Goal: Information Seeking & Learning: Learn about a topic

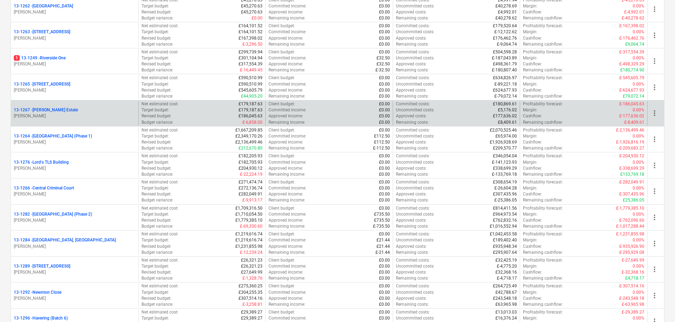
scroll to position [635, 0]
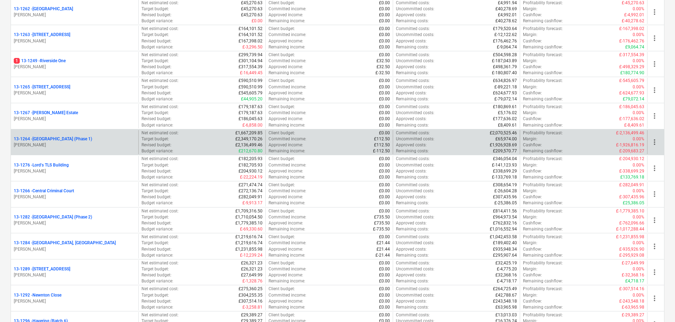
click at [86, 138] on p "13-1264 - Plumstead [GEOGRAPHIC_DATA] (Phase 1)" at bounding box center [53, 139] width 78 height 6
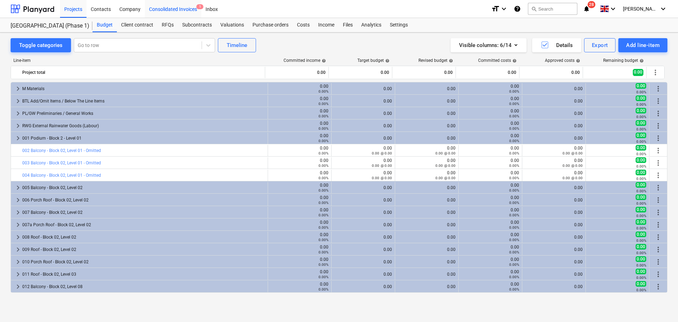
scroll to position [225, 0]
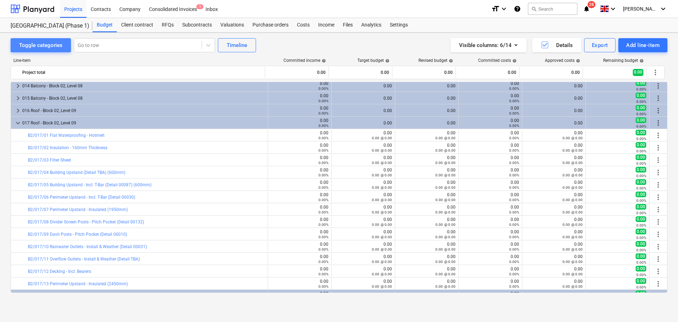
click at [44, 40] on button "Toggle categories" at bounding box center [41, 45] width 60 height 14
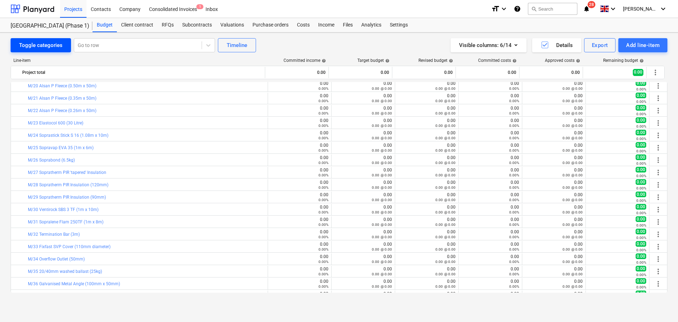
click at [45, 46] on div "Toggle categories" at bounding box center [40, 45] width 43 height 9
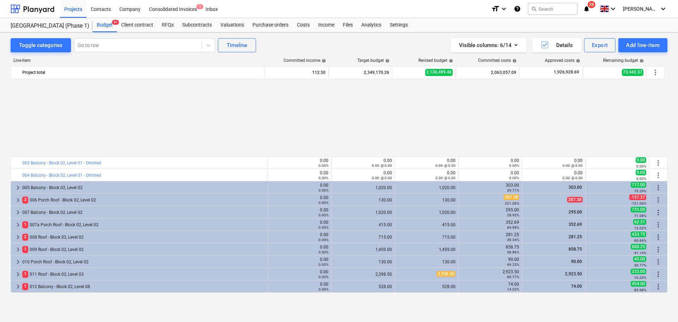
scroll to position [141, 0]
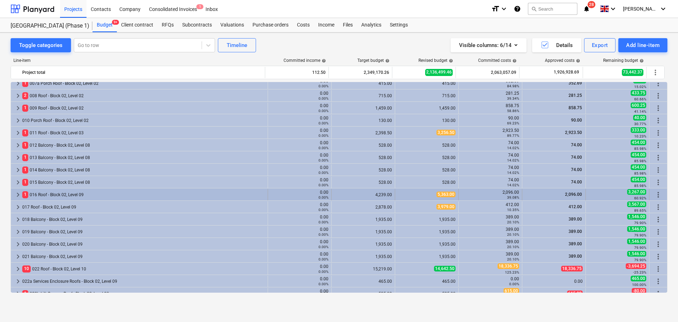
click at [44, 196] on div "1 016 Roof - Block 02, Level 09" at bounding box center [143, 194] width 242 height 11
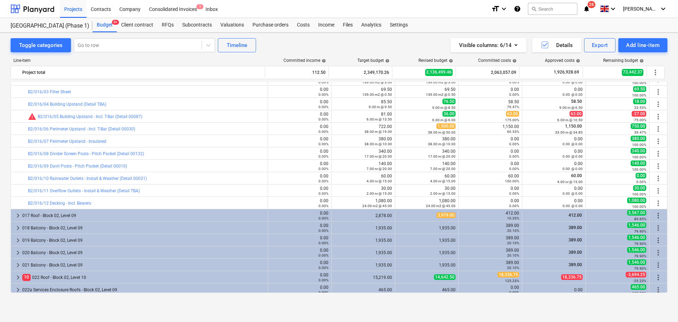
scroll to position [282, 0]
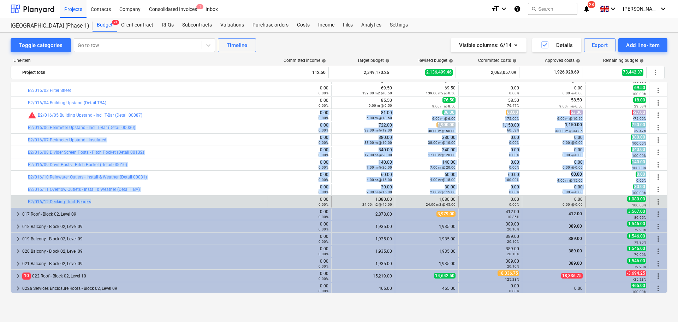
drag, startPoint x: 194, startPoint y: 109, endPoint x: 170, endPoint y: 205, distance: 99.0
click at [170, 205] on div "bar_chart B2/016/12 Decking - Incl. Bearers" at bounding box center [146, 201] width 237 height 11
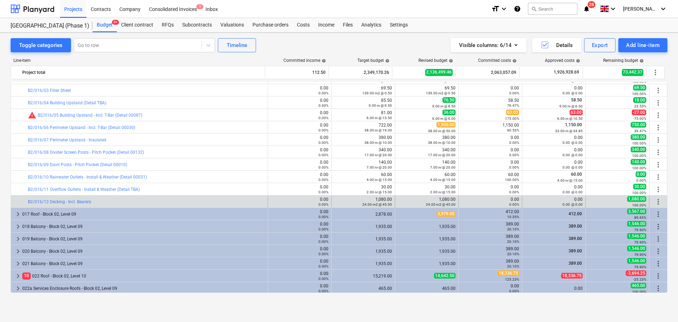
click at [170, 205] on div "bar_chart B2/016/12 Decking - Incl. Bearers" at bounding box center [146, 201] width 237 height 11
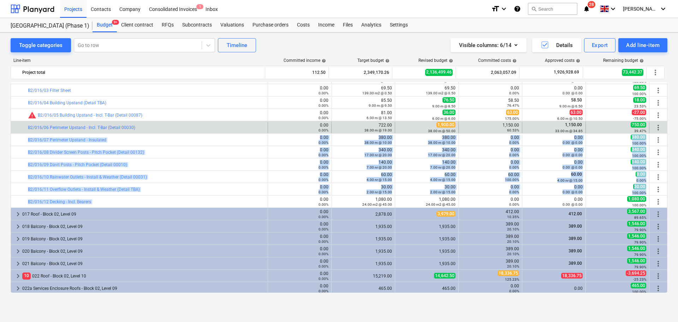
drag, startPoint x: 170, startPoint y: 205, endPoint x: 188, endPoint y: 132, distance: 75.2
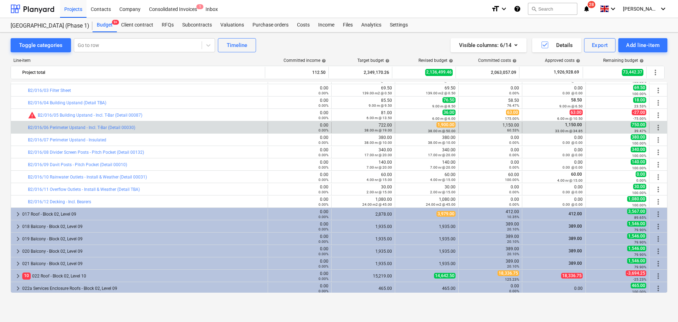
click at [188, 132] on div "bar_chart B2/016/06 Perimeter Upstand - Incl. T-Bar (Detail 00030)" at bounding box center [146, 127] width 237 height 11
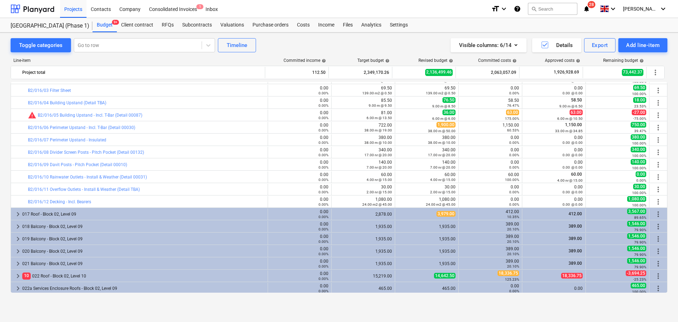
click at [201, 202] on div "bar_chart B2/016/12 Decking - Incl. Bearers" at bounding box center [146, 201] width 237 height 5
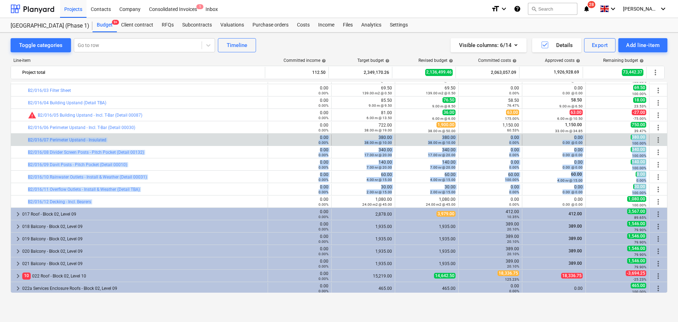
drag, startPoint x: 201, startPoint y: 202, endPoint x: 201, endPoint y: 137, distance: 65.3
click at [201, 137] on div "bar_chart B2/016/07 Perimeter Upstand - Insulated" at bounding box center [146, 139] width 237 height 11
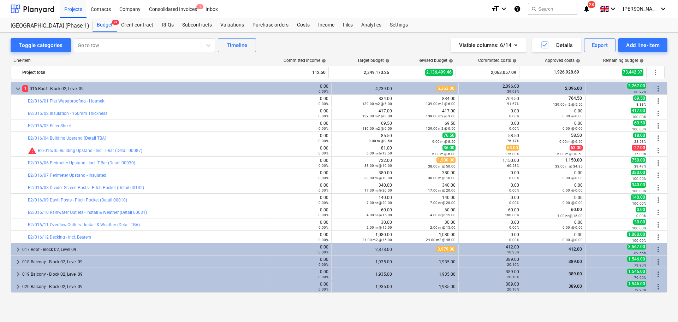
scroll to position [212, 0]
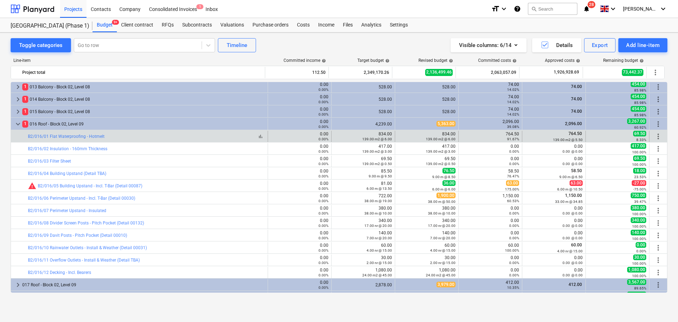
click at [197, 135] on div "bar_chart B2/016/01 Flat Waterproofing - Hotmelt" at bounding box center [146, 136] width 237 height 5
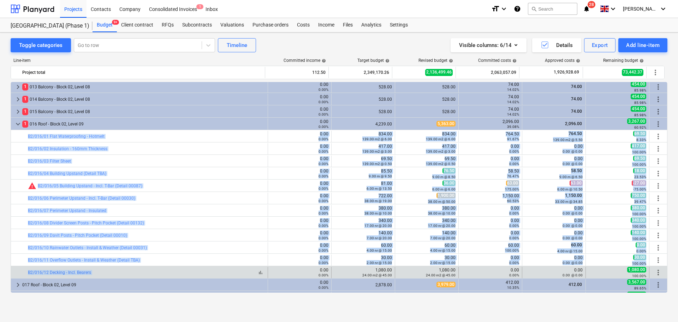
drag, startPoint x: 197, startPoint y: 135, endPoint x: 181, endPoint y: 273, distance: 139.0
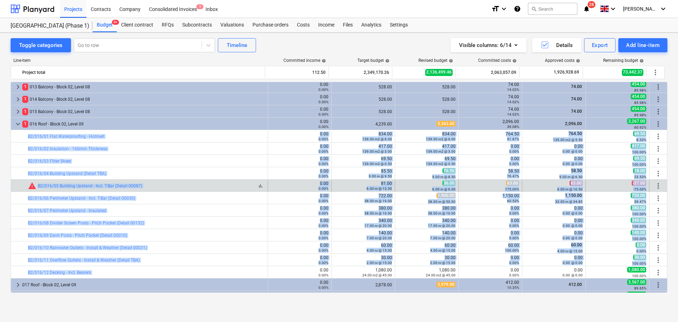
click at [182, 189] on div "bar_chart warning B2/016/05 Building Upstand - Incl. T-Bar (Detail 00087)" at bounding box center [146, 185] width 237 height 8
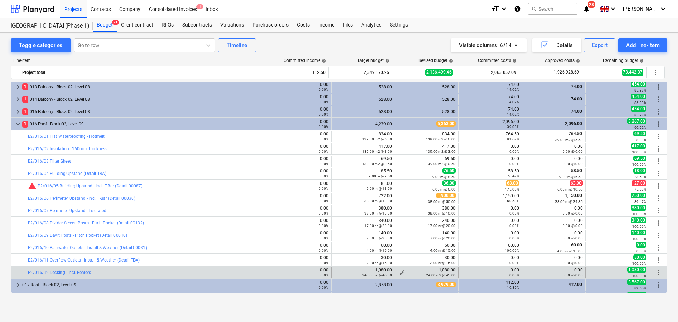
click at [401, 272] on div "24.00 m2 @ 45.00" at bounding box center [427, 274] width 58 height 5
drag, startPoint x: 12, startPoint y: 274, endPoint x: 48, endPoint y: 273, distance: 36.4
click at [48, 273] on div "bar_chart B2/016/12 Decking - Incl. Bearers" at bounding box center [139, 271] width 257 height 11
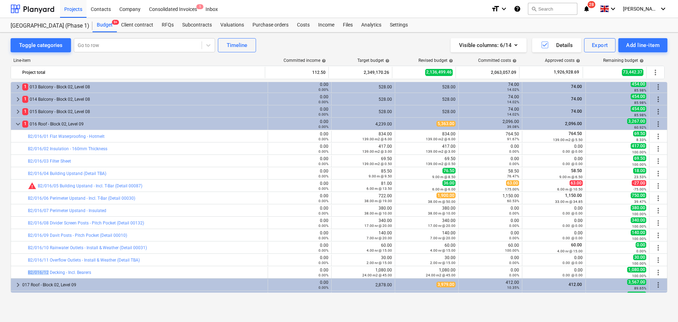
copy div "bar_chart B2/016/12"
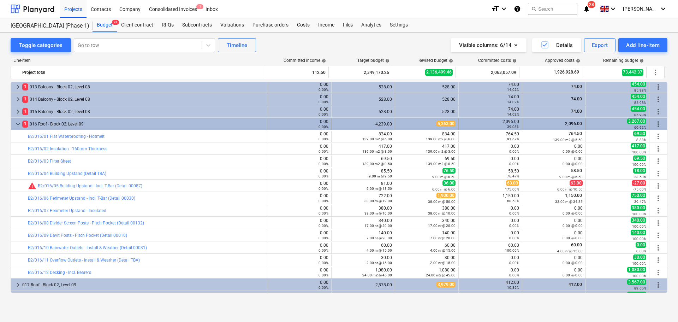
click at [90, 127] on div "1 016 Roof - Block 02, Level 09" at bounding box center [143, 123] width 242 height 11
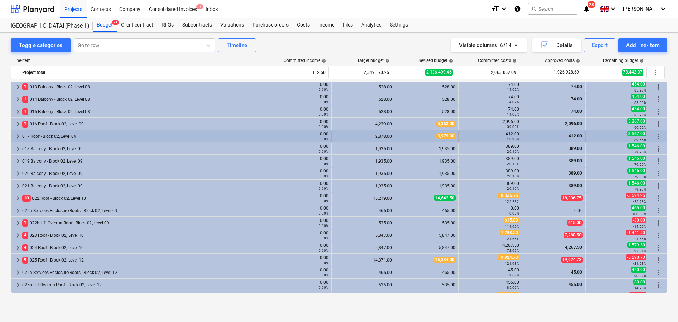
click at [88, 135] on div "017 Roof - Block 02, Level 09" at bounding box center [143, 136] width 242 height 11
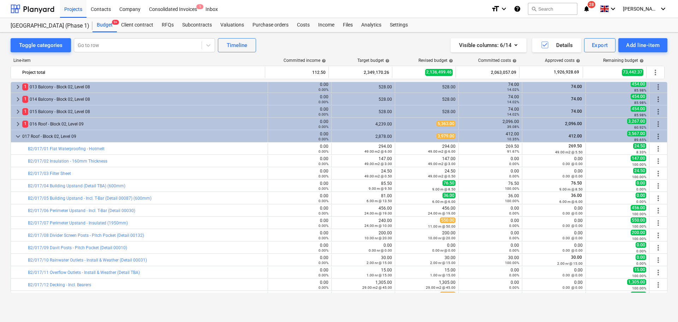
scroll to position [247, 0]
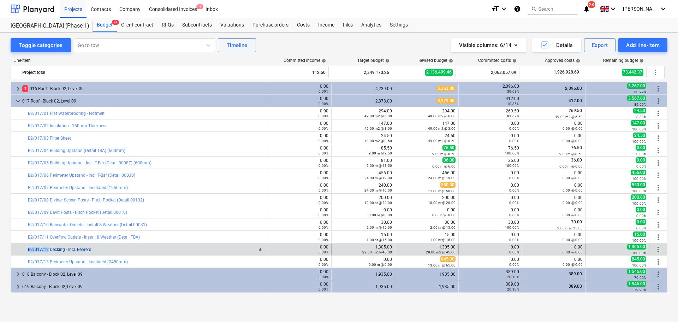
drag, startPoint x: 19, startPoint y: 247, endPoint x: 48, endPoint y: 247, distance: 28.6
click at [48, 247] on div "bar_chart B2/017/12 Decking - Incl. Bearers" at bounding box center [139, 249] width 257 height 11
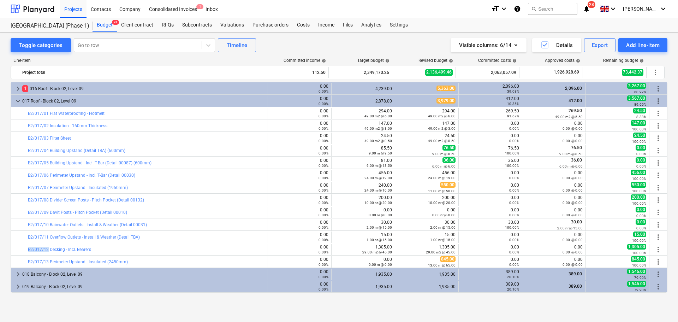
copy div "bar_chart B2/017/12"
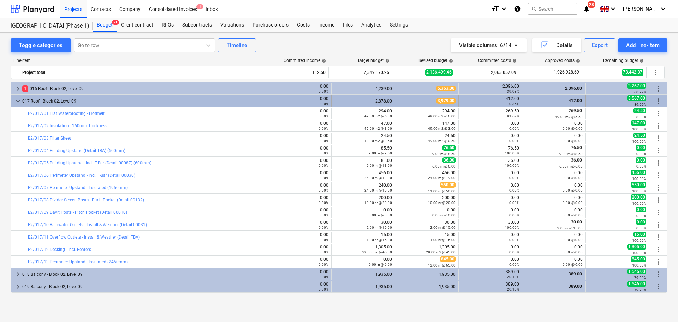
click at [67, 103] on div "017 Roof - Block 02, Level 09" at bounding box center [143, 100] width 242 height 11
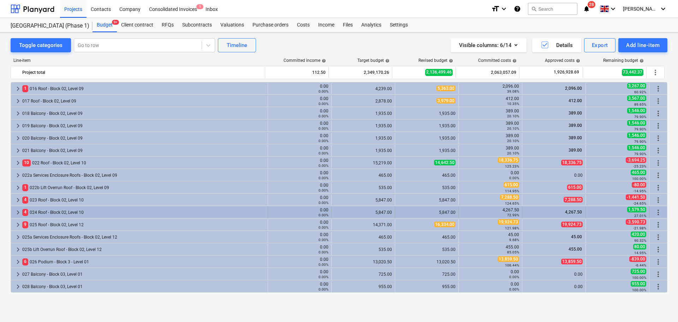
click at [45, 211] on div "4 024 Roof - Block 02, Level 10" at bounding box center [143, 211] width 242 height 11
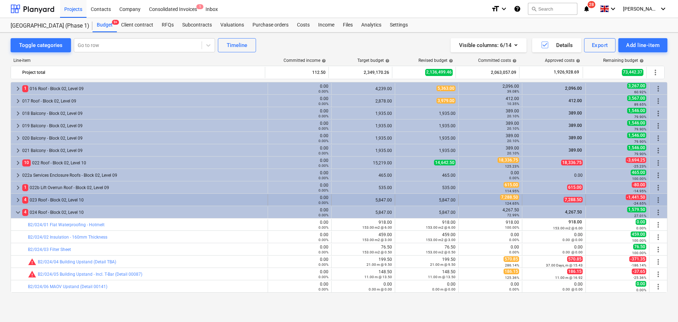
click at [46, 203] on div "4 023 Roof - Block 02, Level 10" at bounding box center [143, 199] width 242 height 11
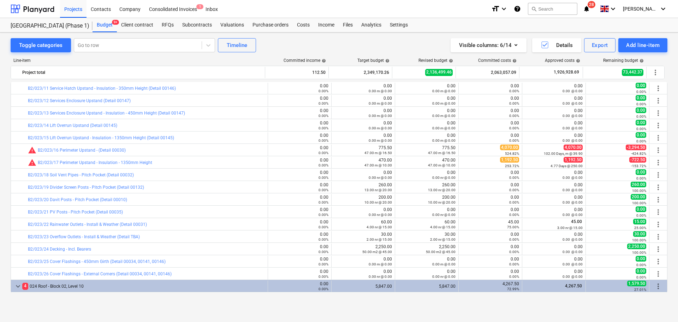
scroll to position [529, 0]
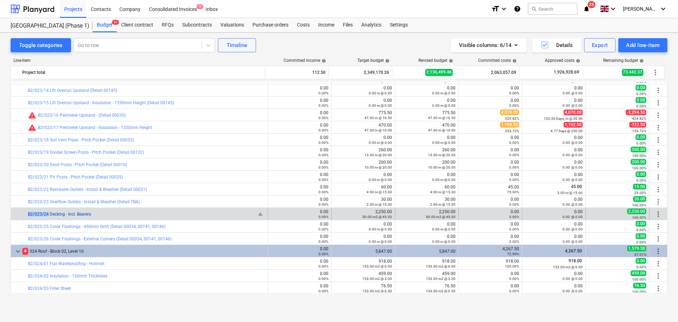
drag, startPoint x: 21, startPoint y: 214, endPoint x: 47, endPoint y: 215, distance: 26.5
click at [47, 215] on div "bar_chart B2/023/24 Decking - Incl. Bearers" at bounding box center [139, 213] width 257 height 11
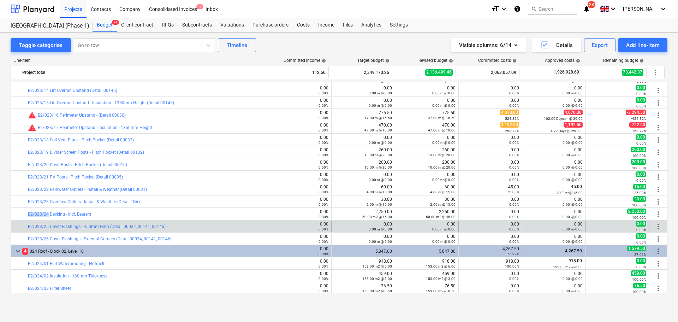
copy div "bar_chart B2/023/24"
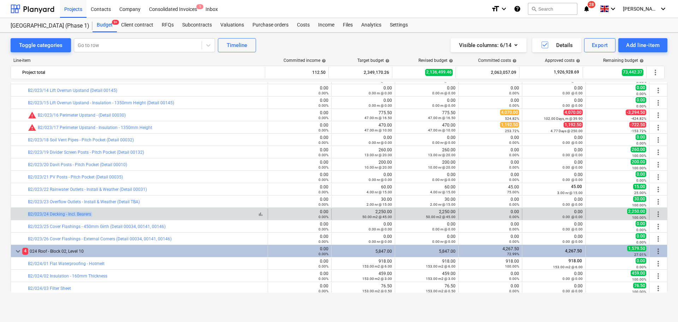
click at [238, 214] on div "bar_chart B2/023/24 Decking - Incl. Bearers" at bounding box center [146, 213] width 237 height 5
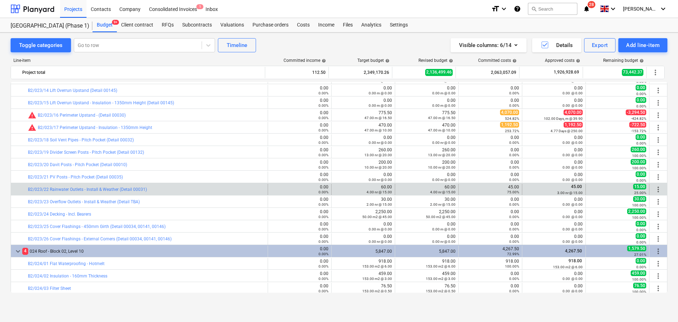
click at [235, 184] on div "bar_chart B2/023/22 Rainwater Outlets - Install & Weather (Detail 00031)" at bounding box center [146, 189] width 237 height 11
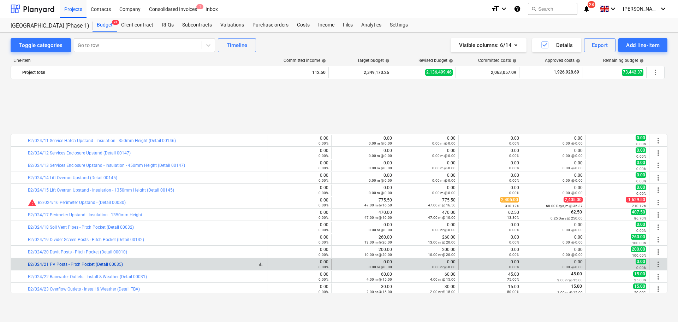
scroll to position [847, 0]
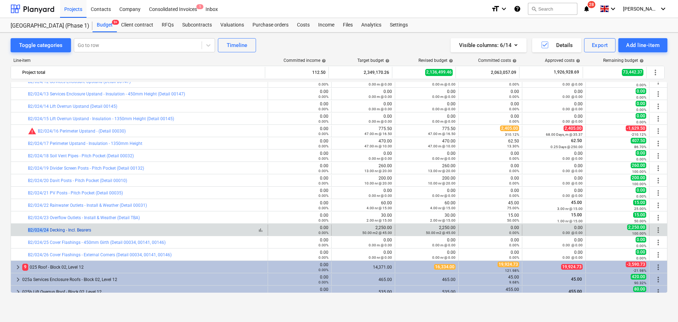
drag, startPoint x: 22, startPoint y: 233, endPoint x: 48, endPoint y: 229, distance: 26.4
click at [48, 229] on div "bar_chart B2/024/24 Decking - Incl. Bearers" at bounding box center [139, 229] width 257 height 11
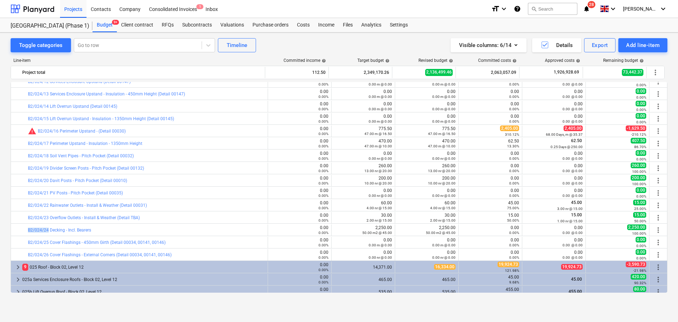
copy div "bar_chart B2/024/24"
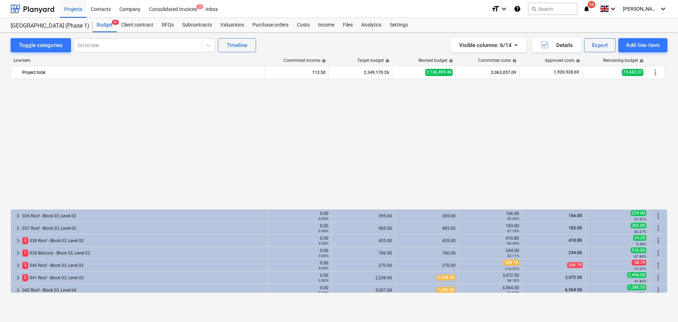
scroll to position [1200, 0]
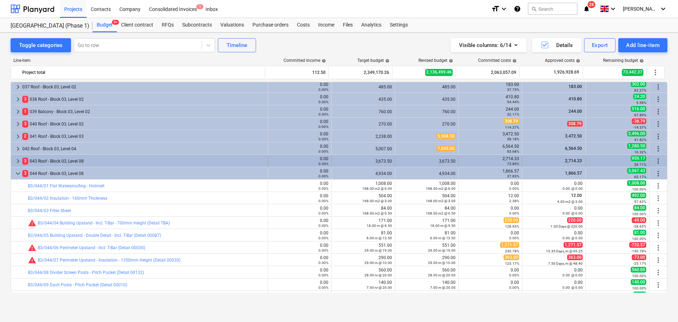
click at [53, 161] on div "3 043 Roof - Block 03, Level 08" at bounding box center [143, 160] width 242 height 11
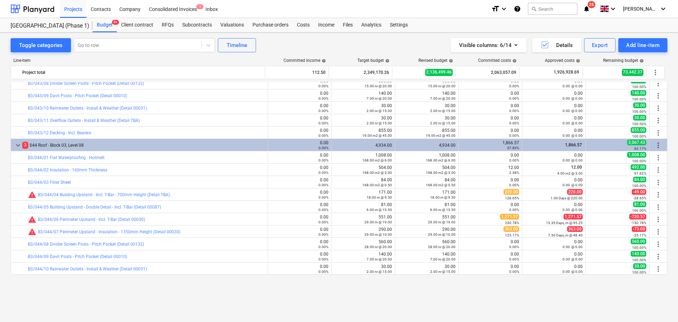
scroll to position [1341, 0]
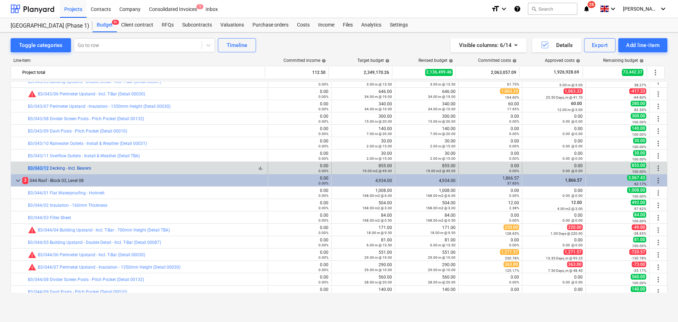
drag, startPoint x: 16, startPoint y: 162, endPoint x: 48, endPoint y: 167, distance: 33.0
click at [48, 167] on div "bar_chart B3/043/12 Decking - Incl. Bearers" at bounding box center [139, 167] width 257 height 11
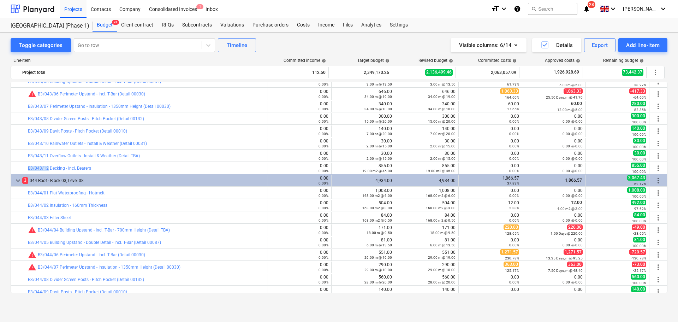
copy div "bar_chart B3/043/12"
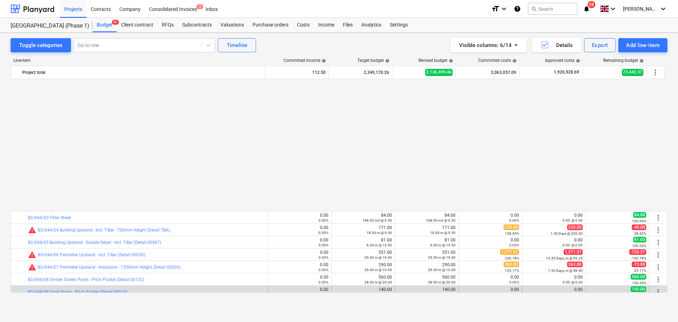
scroll to position [1482, 0]
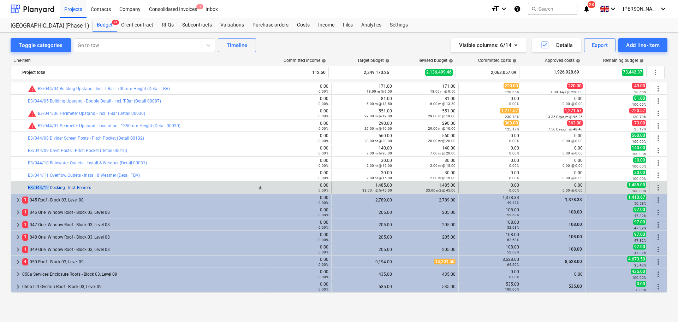
click at [47, 190] on div "bar_chart B3/044/12 Decking - Incl. Bearers" at bounding box center [139, 187] width 257 height 11
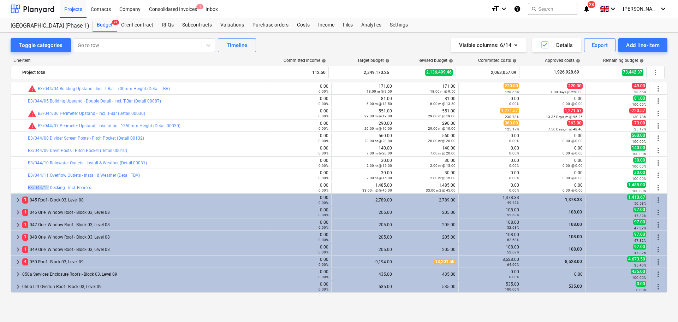
copy div "bar_chart B3/044/12"
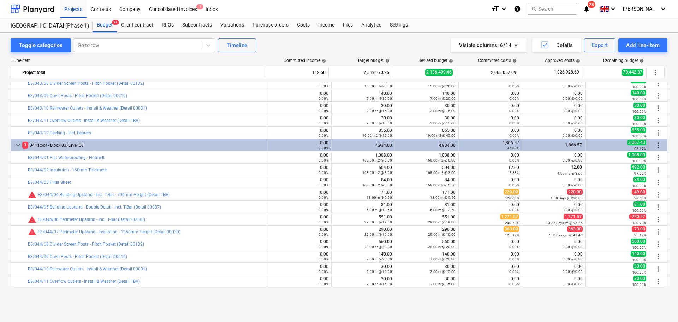
scroll to position [1341, 0]
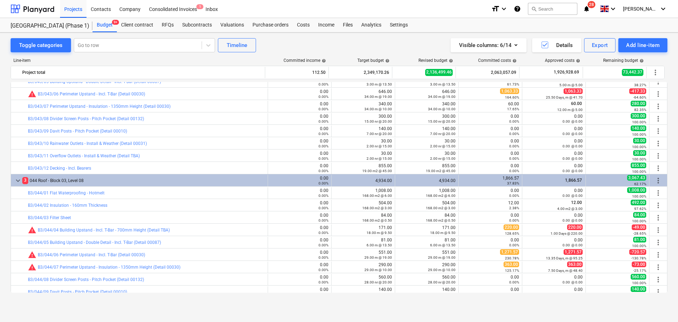
click at [161, 168] on div "bar_chart B3/043/12 Decking - Incl. Bearers" at bounding box center [146, 168] width 237 height 5
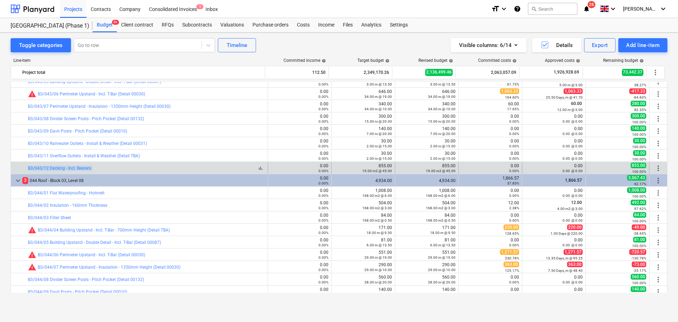
click at [165, 168] on div "bar_chart B3/043/12 Decking - Incl. Bearers" at bounding box center [146, 168] width 237 height 5
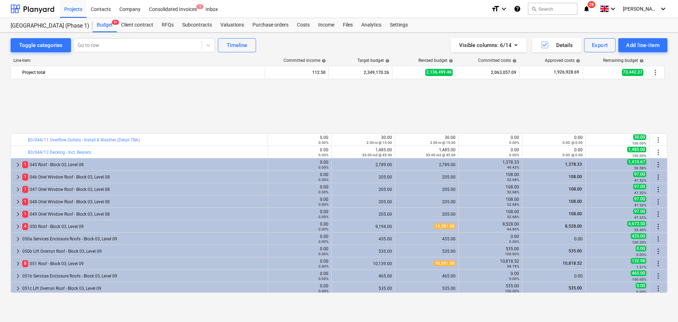
scroll to position [1588, 0]
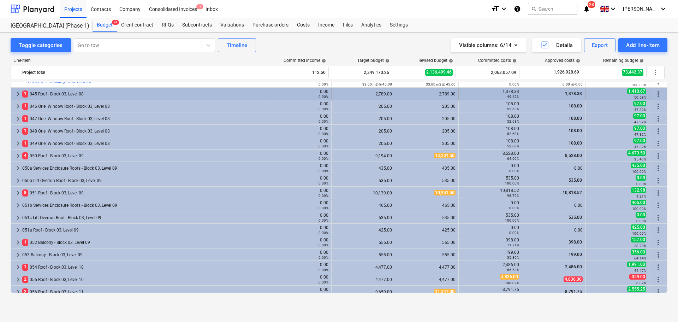
click at [73, 98] on div "1 045 Roof - Block 03, Level 08" at bounding box center [143, 93] width 242 height 11
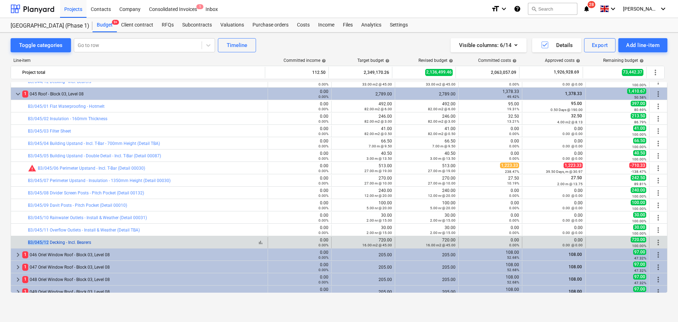
drag, startPoint x: 20, startPoint y: 240, endPoint x: 48, endPoint y: 242, distance: 27.9
click at [48, 242] on div "bar_chart B3/045/12 Decking - Incl. Bearers" at bounding box center [139, 241] width 257 height 11
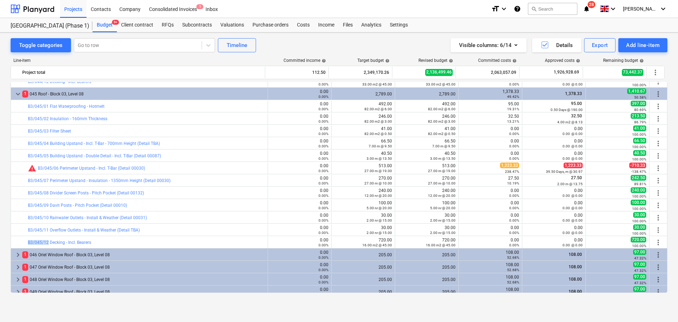
copy div "bar_chart B3/045/12"
click at [46, 48] on div "Toggle categories" at bounding box center [40, 45] width 43 height 9
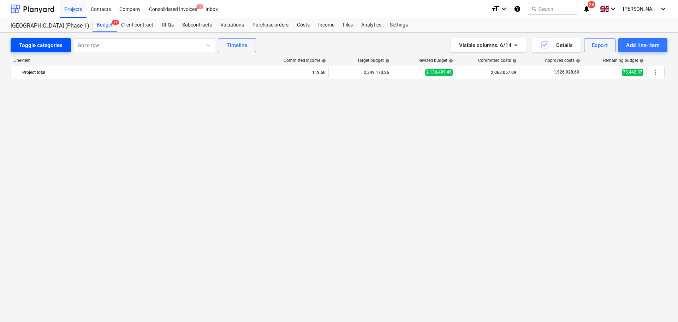
scroll to position [1198, 0]
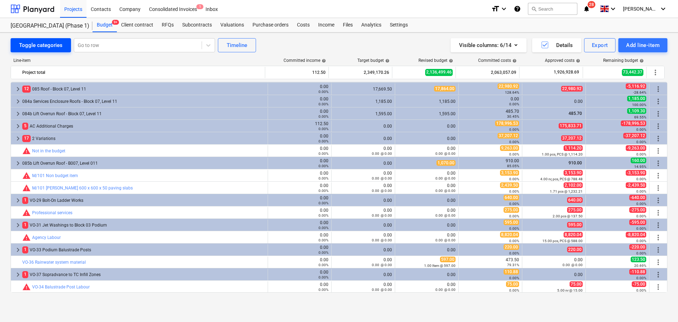
click at [46, 48] on div "Toggle categories" at bounding box center [40, 45] width 43 height 9
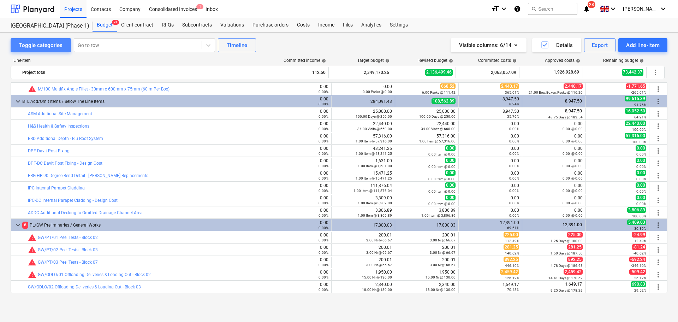
click at [46, 48] on div "Toggle categories" at bounding box center [40, 45] width 43 height 9
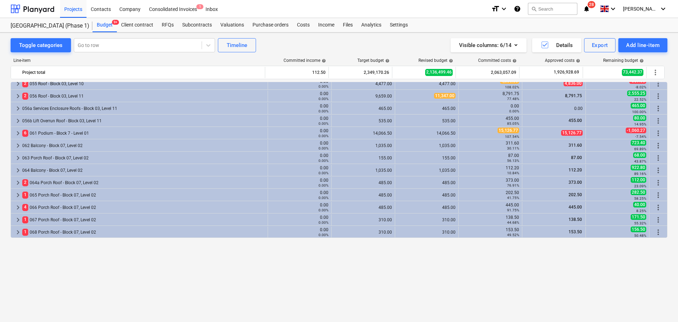
scroll to position [774, 0]
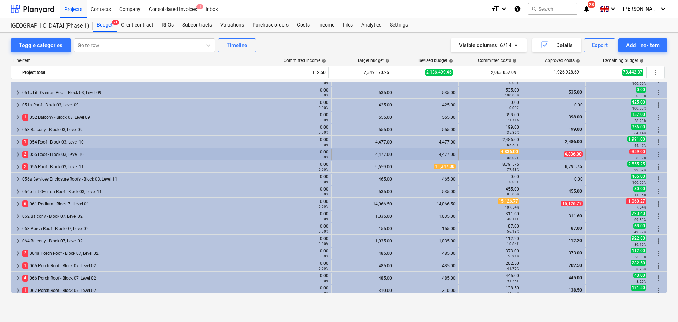
click at [73, 151] on div "2 055 Roof - Block 03, Level 10" at bounding box center [143, 154] width 242 height 11
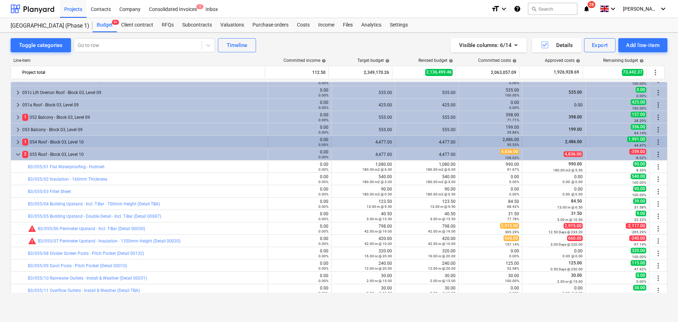
click at [78, 140] on div "1 054 Roof - Block 03, Level 10" at bounding box center [143, 141] width 242 height 11
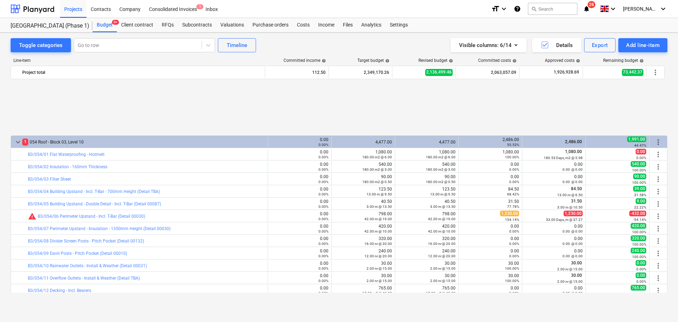
scroll to position [845, 0]
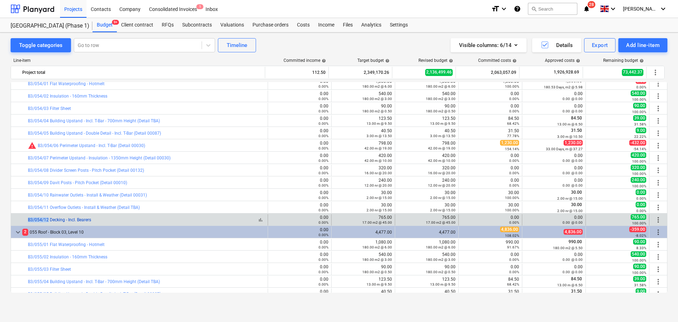
drag, startPoint x: 25, startPoint y: 217, endPoint x: 47, endPoint y: 221, distance: 22.1
click at [47, 221] on div "bar_chart B3/054/12 Decking - Incl. Bearers" at bounding box center [139, 219] width 257 height 11
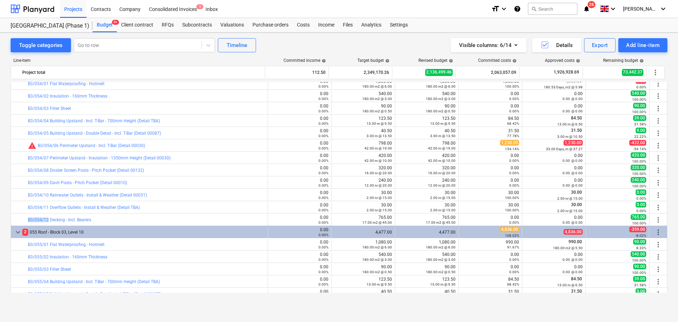
copy div "bar_chart B3/054/12"
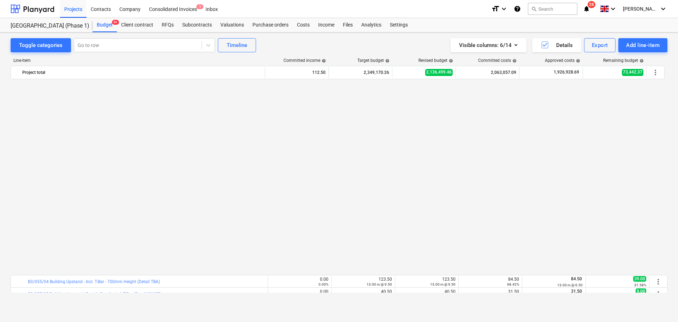
scroll to position [1057, 0]
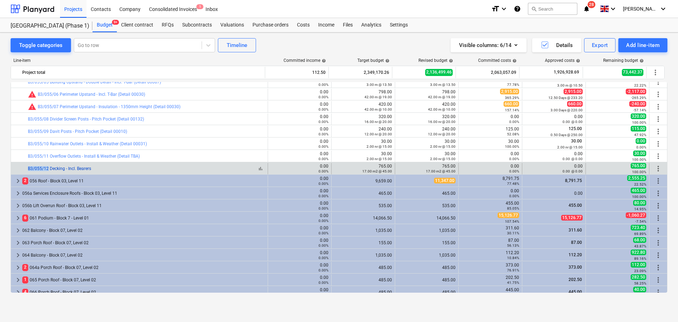
click at [48, 170] on div "bar_chart B3/055/12 Decking - Incl. Bearers" at bounding box center [139, 168] width 257 height 11
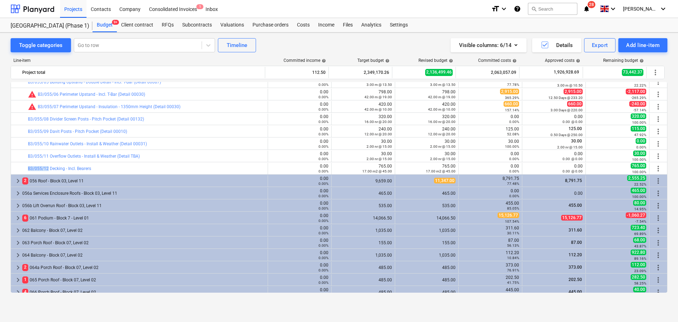
copy div "bar_chart B3/055/12"
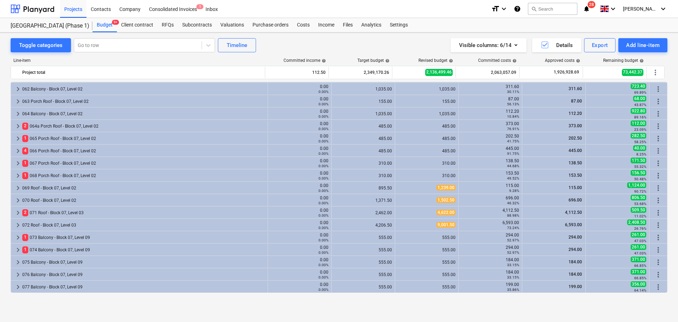
scroll to position [1339, 0]
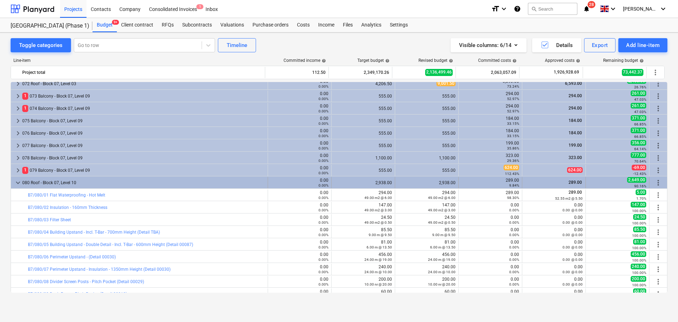
click at [52, 180] on div "080 Roof - Block 07, Level 10" at bounding box center [143, 182] width 242 height 11
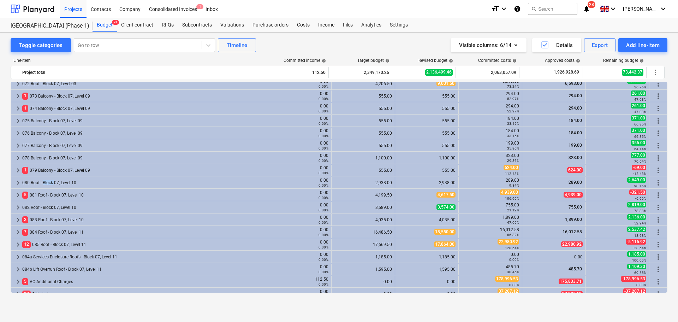
click at [52, 180] on div "080 Roof - Block 07, Level 10" at bounding box center [143, 182] width 242 height 11
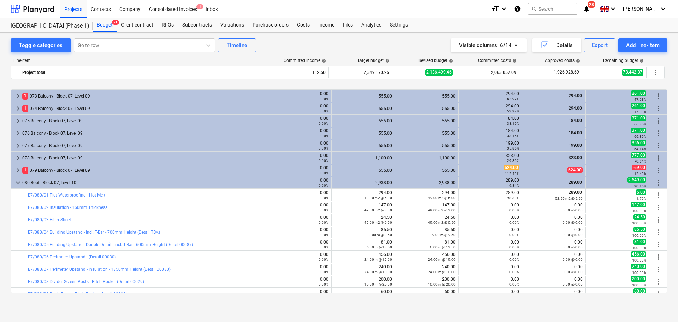
scroll to position [1480, 0]
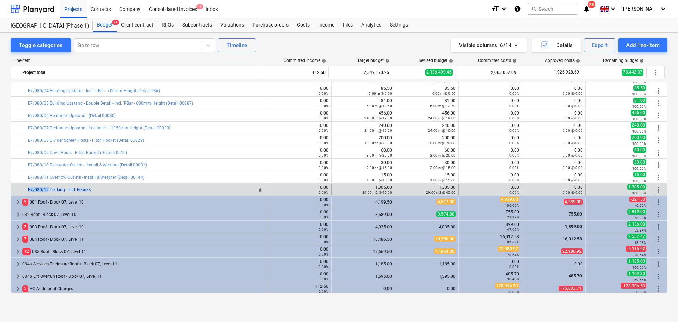
drag, startPoint x: 22, startPoint y: 190, endPoint x: 48, endPoint y: 192, distance: 26.5
click at [48, 192] on div "bar_chart B7/080/12 Decking - Incl. Bearers" at bounding box center [139, 189] width 257 height 11
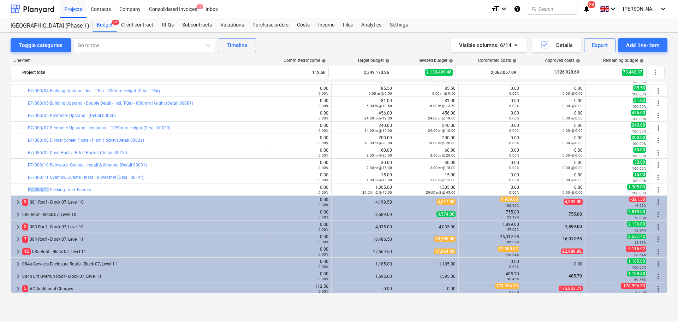
copy div "bar_chart B7/080/12"
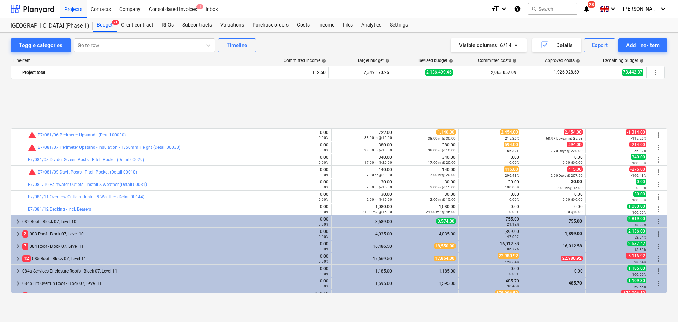
scroll to position [1692, 0]
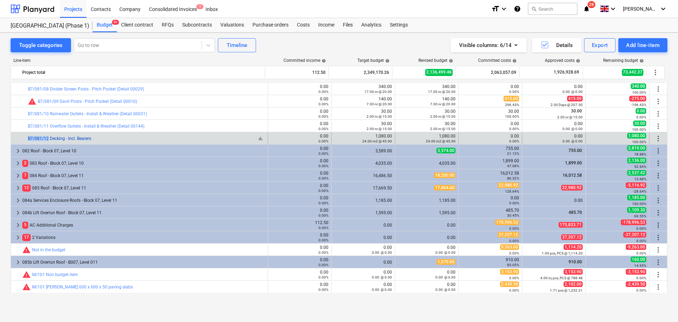
drag, startPoint x: 20, startPoint y: 142, endPoint x: 48, endPoint y: 139, distance: 28.8
click at [48, 139] on div "bar_chart B7/081/12 Decking - Incl. Bearers" at bounding box center [139, 138] width 257 height 11
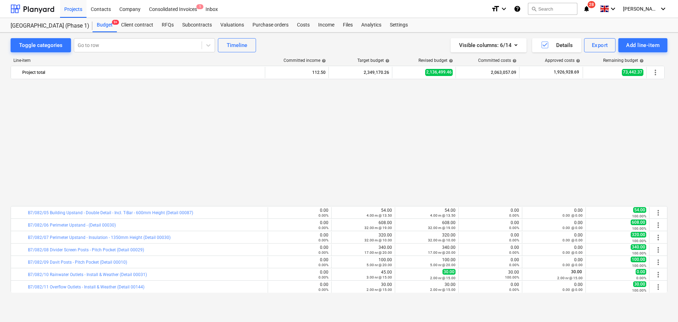
scroll to position [1833, 0]
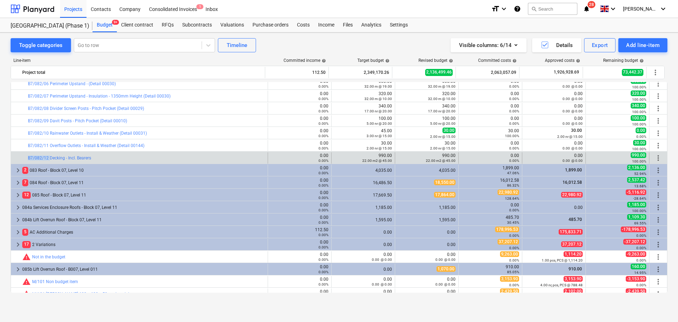
click at [49, 161] on div "bar_chart B7/082/12 Decking - Incl. Bearers" at bounding box center [139, 157] width 257 height 11
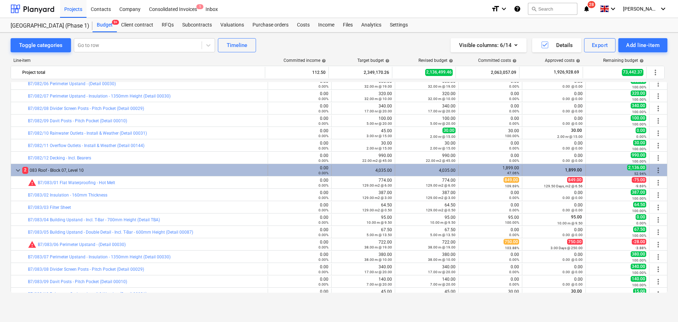
click at [96, 171] on div "2 083 Roof - Block 07, Level 10" at bounding box center [143, 169] width 242 height 11
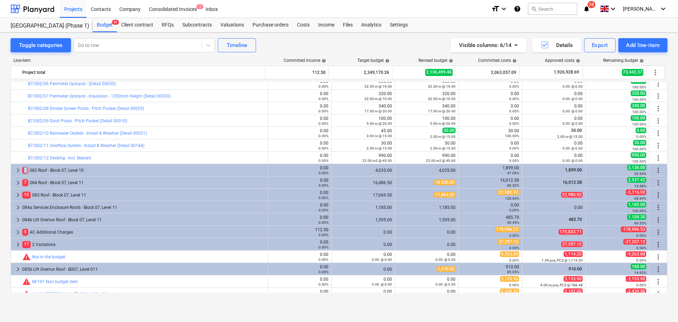
click at [96, 171] on div "2 083 Roof - Block 07, Level 10" at bounding box center [143, 169] width 242 height 11
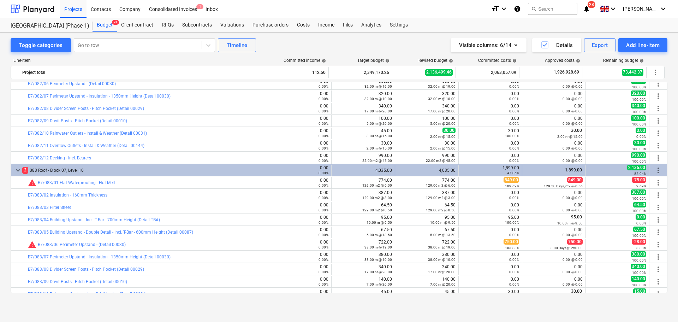
scroll to position [2010, 0]
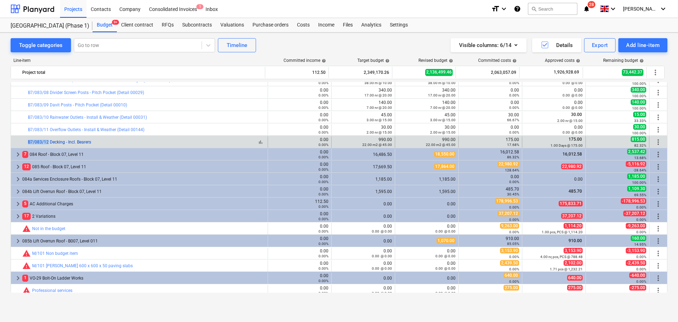
drag, startPoint x: 19, startPoint y: 139, endPoint x: 48, endPoint y: 143, distance: 29.2
click at [48, 143] on div "bar_chart B7/083/12 Decking - Incl. Bearers" at bounding box center [139, 141] width 257 height 11
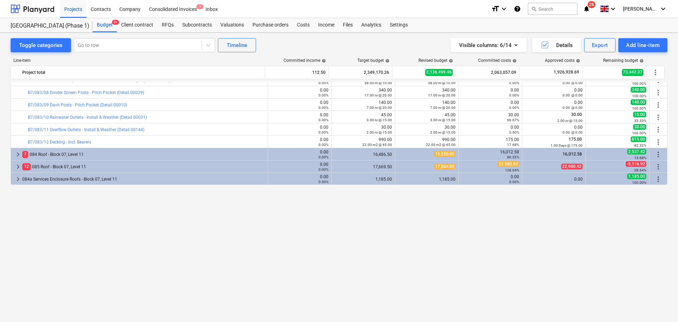
scroll to position [1833, 0]
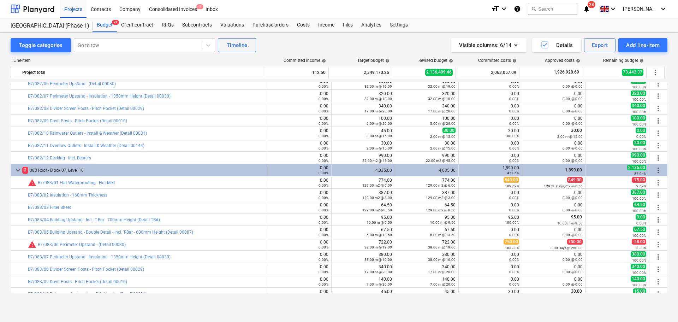
click at [50, 55] on div "Line-item Committed income help Target budget help Revised budget help Committe…" at bounding box center [339, 176] width 656 height 248
click at [54, 51] on button "Toggle categories" at bounding box center [41, 45] width 60 height 14
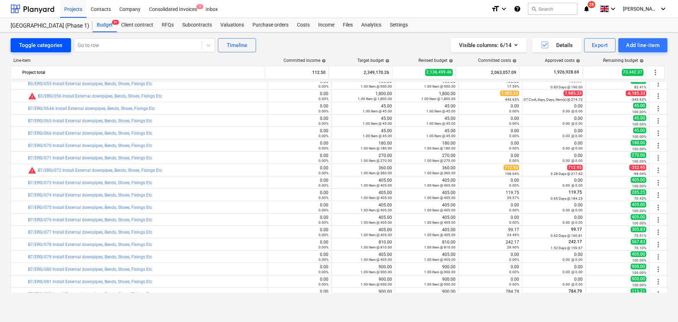
click at [54, 51] on button "Toggle categories" at bounding box center [41, 45] width 60 height 14
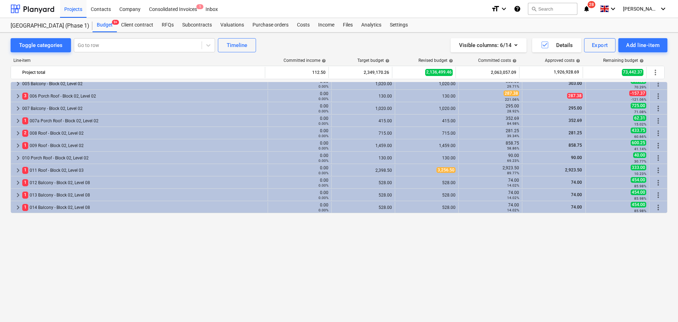
scroll to position [0, 0]
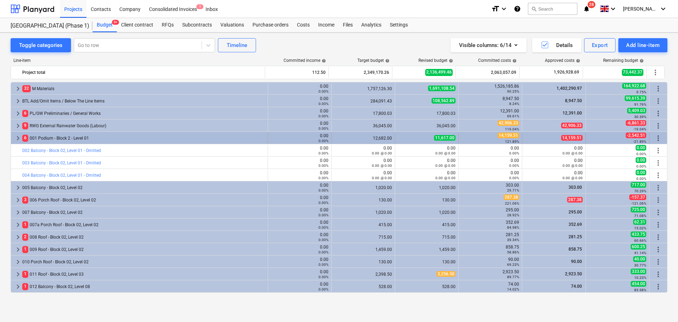
click at [47, 138] on div "6 001 Podium - Block 2 - Level 01" at bounding box center [143, 137] width 242 height 11
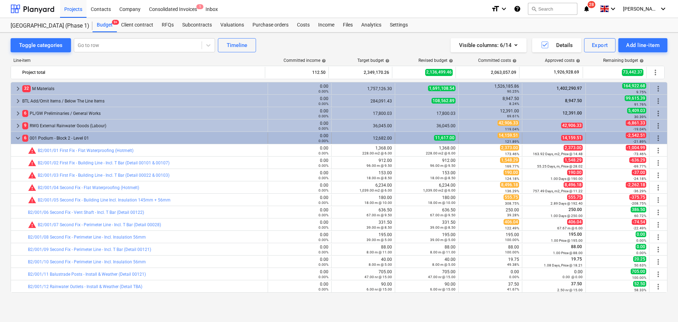
click at [44, 139] on div "6 001 Podium - Block 2 - Level 01" at bounding box center [143, 137] width 242 height 11
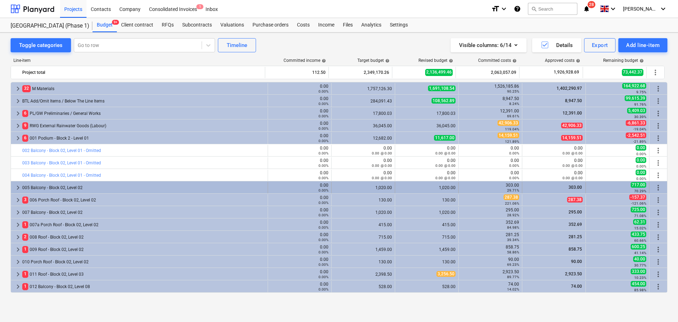
click at [43, 188] on div "005 Balcony - Block 02, Level 02" at bounding box center [143, 187] width 242 height 11
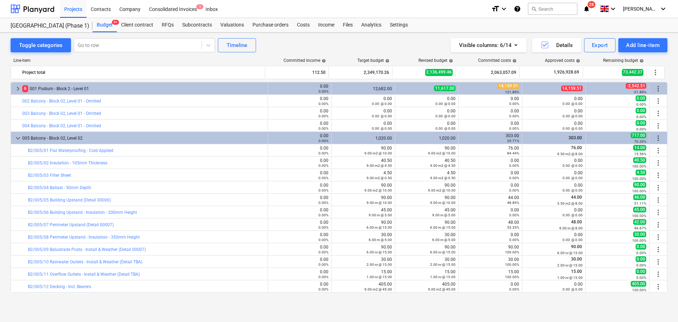
scroll to position [71, 0]
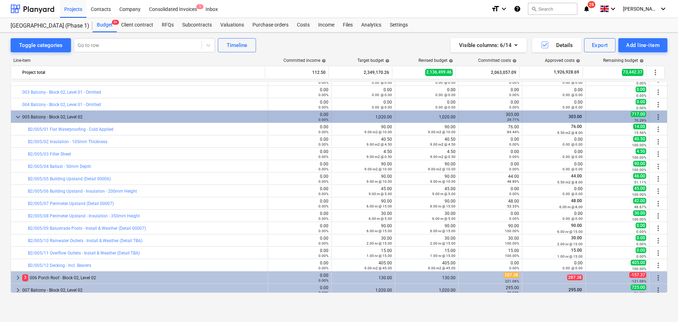
click at [120, 118] on div "005 Balcony - Block 02, Level 02" at bounding box center [143, 116] width 242 height 11
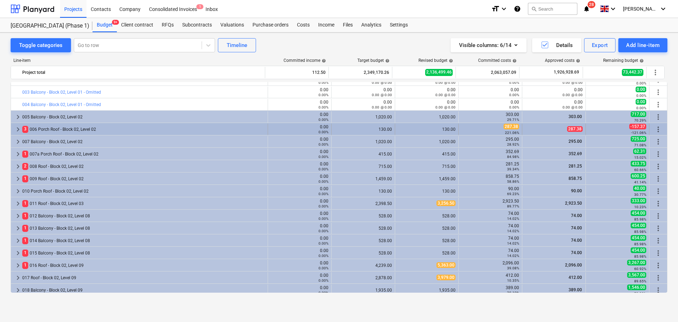
click at [115, 128] on div "3 006 Porch Roof - Block 02, Level 02" at bounding box center [143, 129] width 242 height 11
click at [116, 130] on div "3 006 Porch Roof - Block 02, Level 02" at bounding box center [143, 129] width 242 height 11
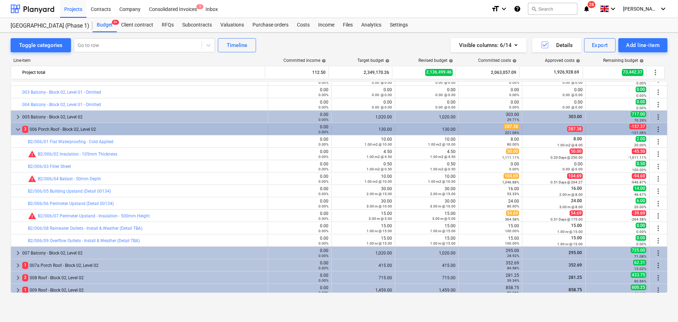
click at [102, 123] on div "keyboard_arrow_down 3 006 Porch Roof - Block 02, Level 02 0.00 0.00% 130.00 130…" at bounding box center [339, 129] width 656 height 12
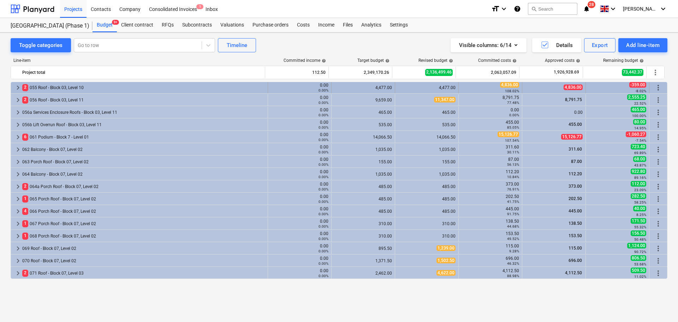
scroll to position [812, 0]
